Goal: Navigation & Orientation: Find specific page/section

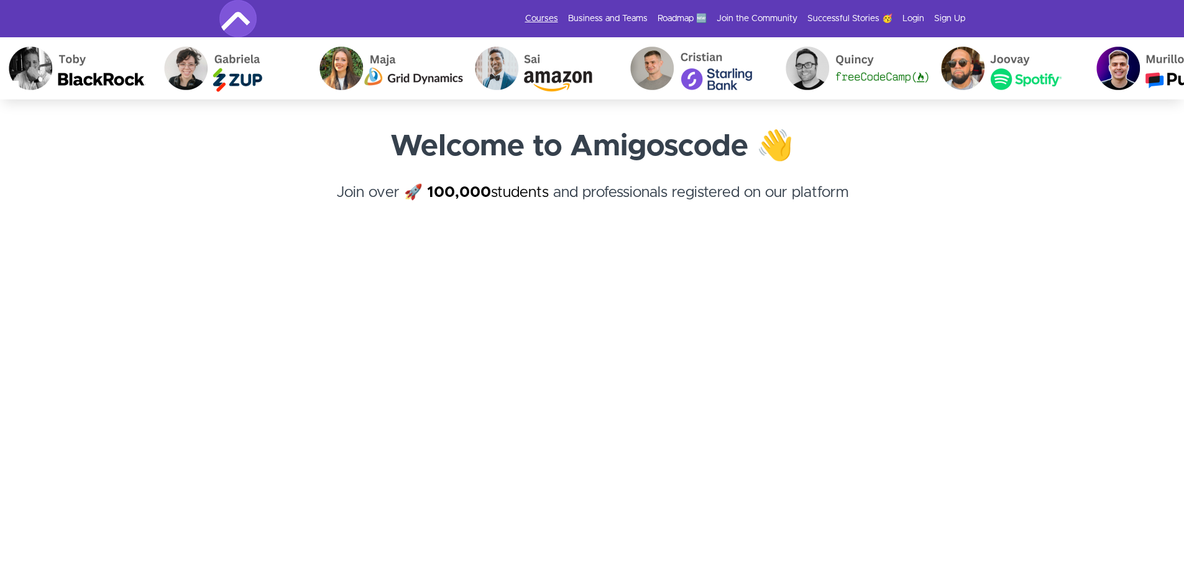
click at [535, 21] on link "Courses" at bounding box center [541, 18] width 33 height 12
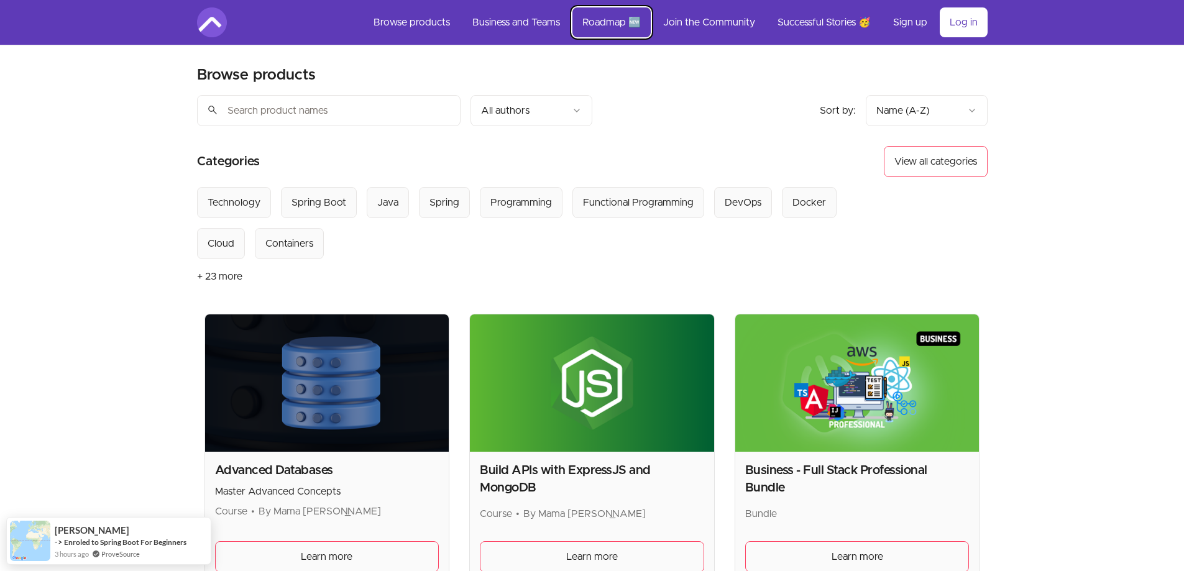
click at [605, 22] on link "Roadmap 🆕" at bounding box center [612, 22] width 78 height 30
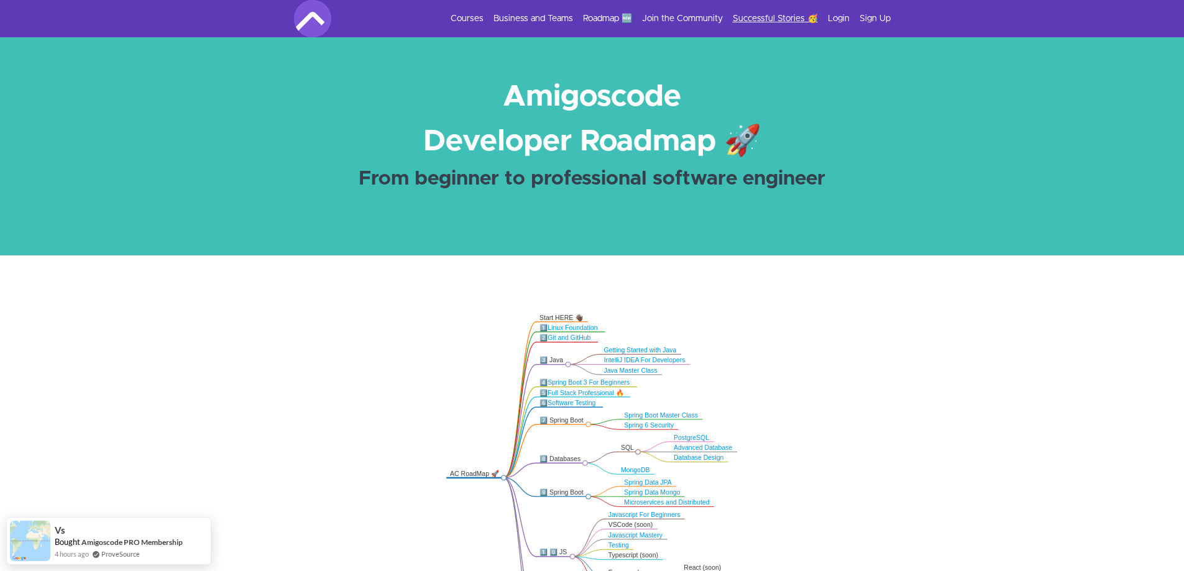
click at [779, 17] on link "Successful Stories 🥳" at bounding box center [775, 18] width 85 height 12
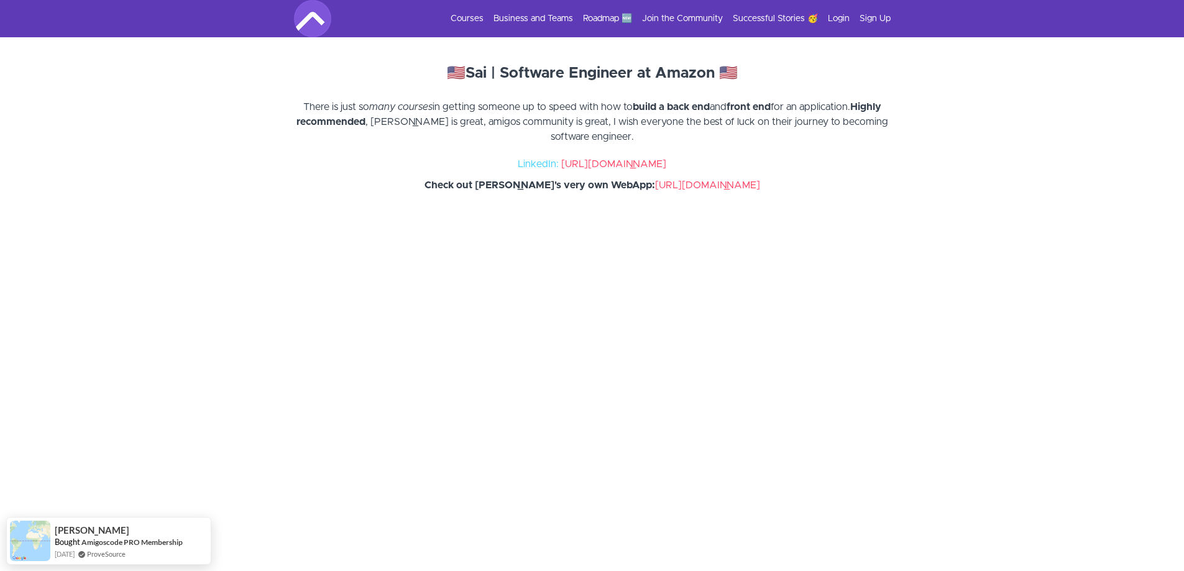
click at [311, 32] on img at bounding box center [312, 18] width 37 height 37
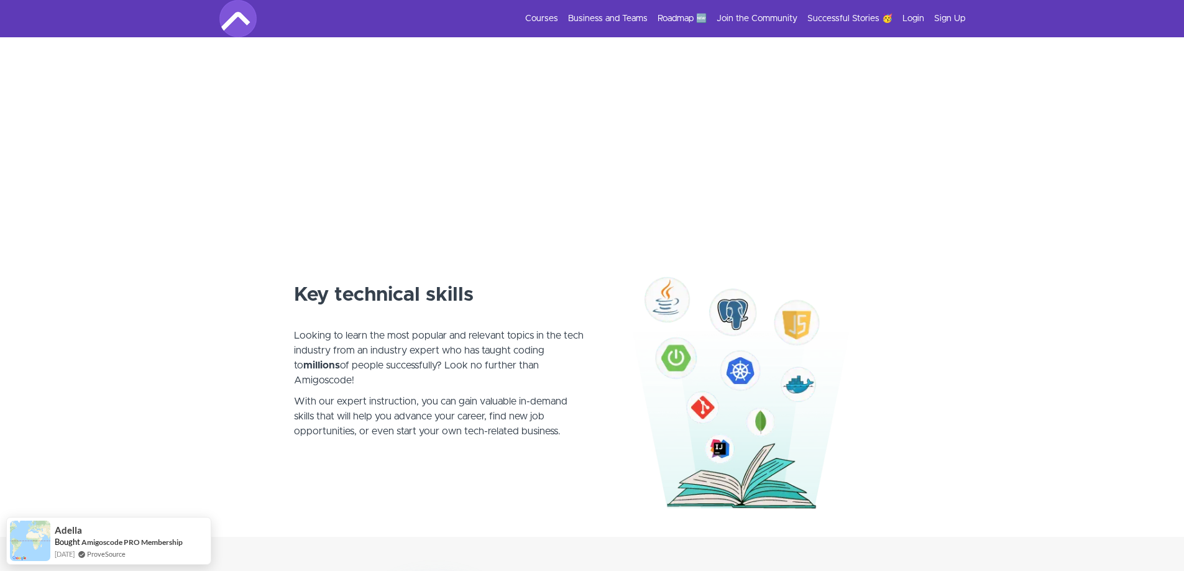
scroll to position [497, 0]
